Goal: Information Seeking & Learning: Learn about a topic

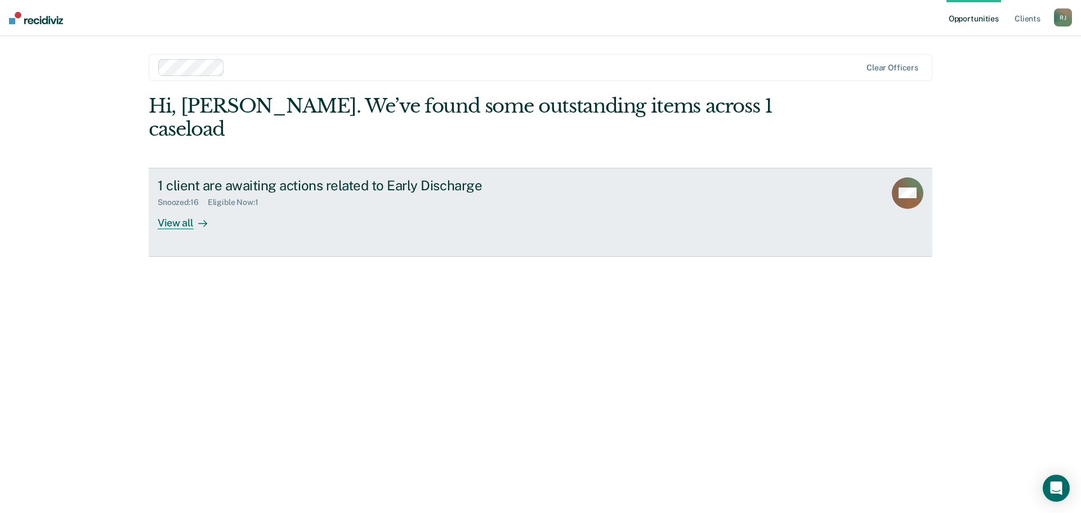
click at [178, 207] on div "View all" at bounding box center [189, 218] width 63 height 22
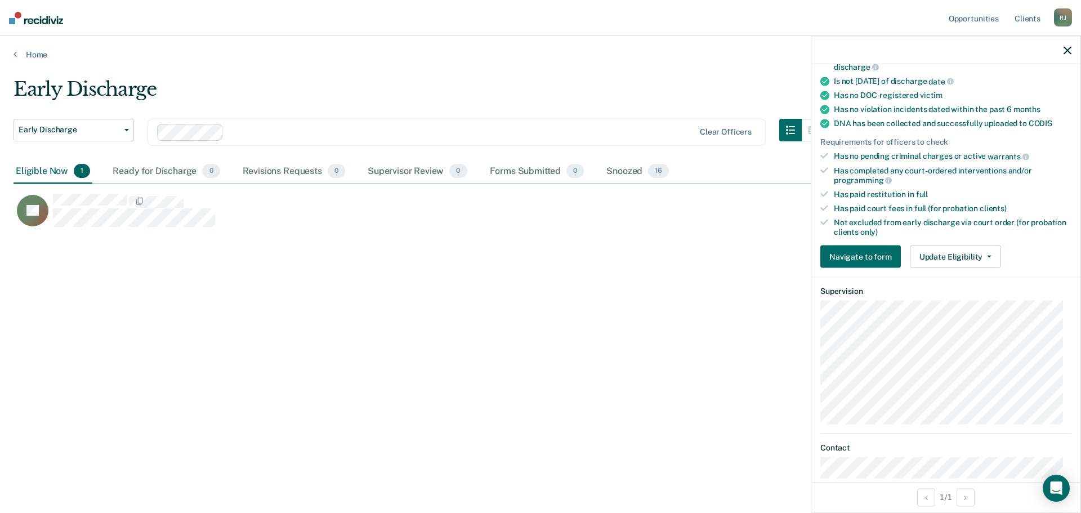
scroll to position [225, 0]
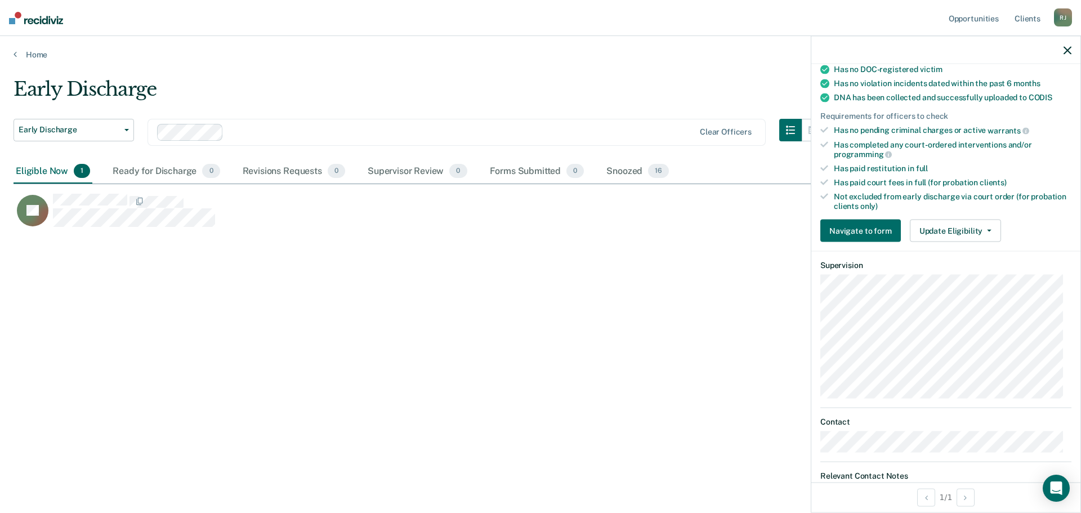
click at [575, 310] on div "Early Discharge Early Discharge Early Discharge Clear officers Eligible Now 1 R…" at bounding box center [541, 253] width 1054 height 351
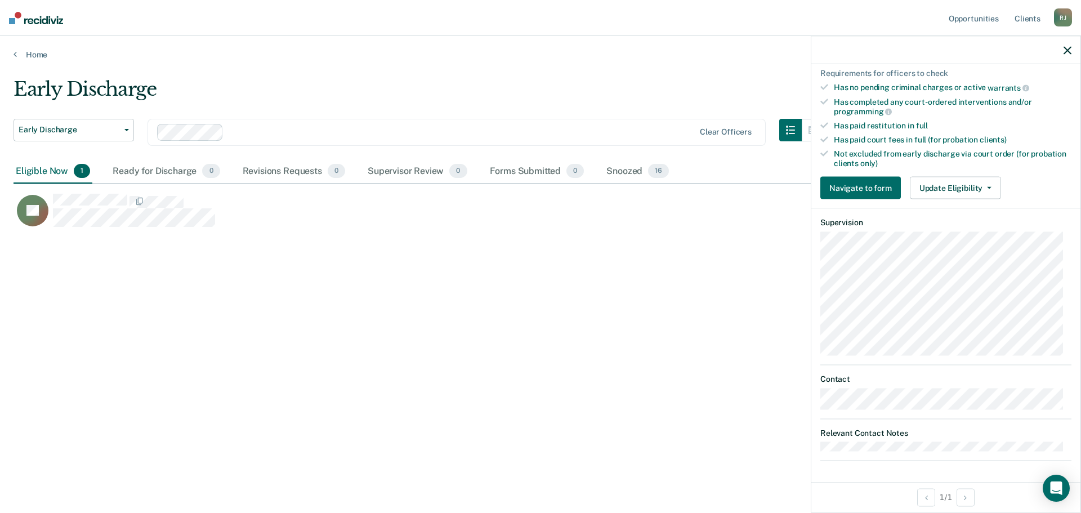
scroll to position [268, 0]
